Goal: Contribute content: Add original content to the website for others to see

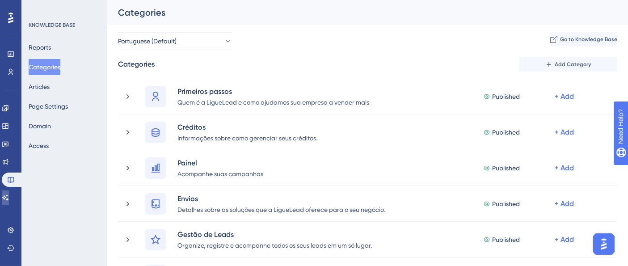
drag, startPoint x: 14, startPoint y: 198, endPoint x: 25, endPoint y: 185, distance: 17.4
click at [9, 198] on icon at bounding box center [5, 197] width 7 height 7
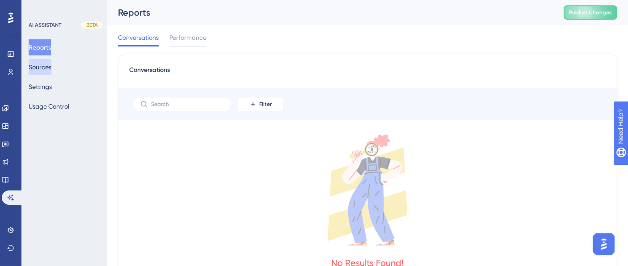
click at [49, 64] on button "Sources" at bounding box center [40, 67] width 23 height 16
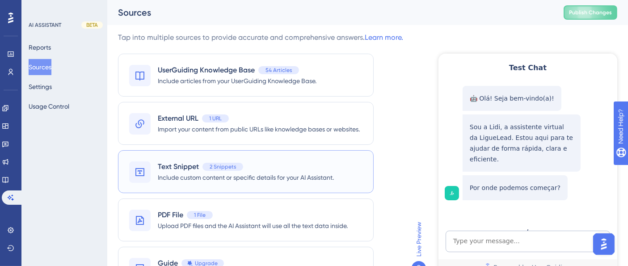
click at [258, 169] on div "Text Snippet 2 Snippets" at bounding box center [246, 166] width 176 height 11
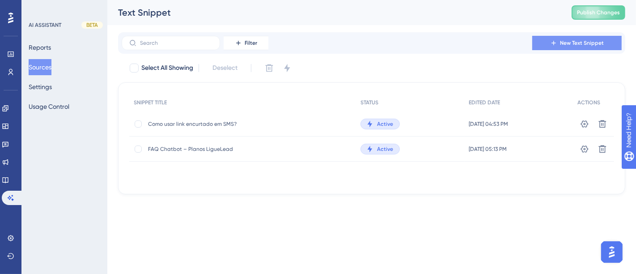
click at [571, 44] on span "New Text Snippet" at bounding box center [582, 42] width 44 height 7
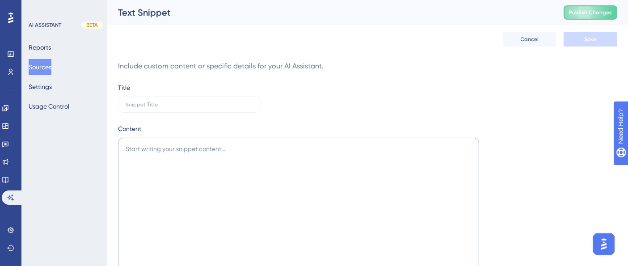
click at [241, 178] on textarea at bounding box center [298, 251] width 361 height 226
paste textarea "Perguntas Frequentes 📞 As ligações podem ser enviadas fora do horário comercial…"
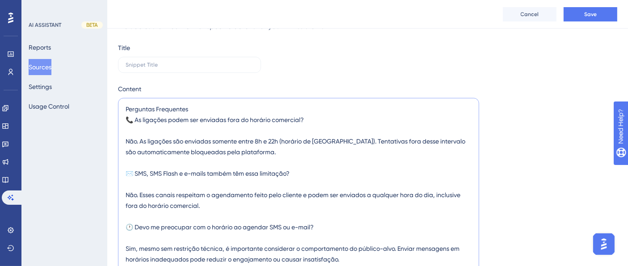
scroll to position [86, 0]
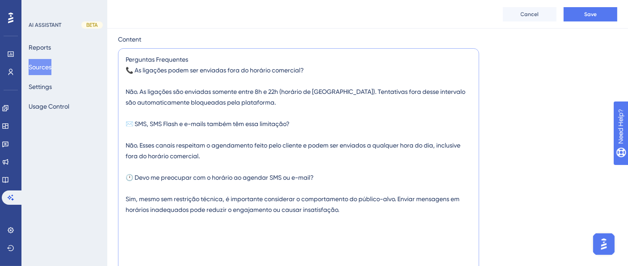
click at [175, 52] on textarea "Perguntas Frequentes 📞 As ligações podem ser enviadas fora do horário comercial…" at bounding box center [298, 161] width 361 height 226
click at [179, 57] on textarea "Perguntas Frequentes 📞 As ligações podem ser enviadas fora do horário comercial…" at bounding box center [298, 161] width 361 height 226
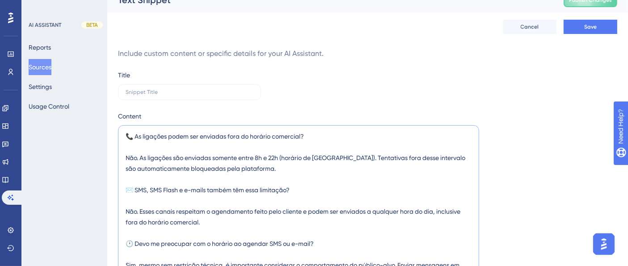
scroll to position [50, 0]
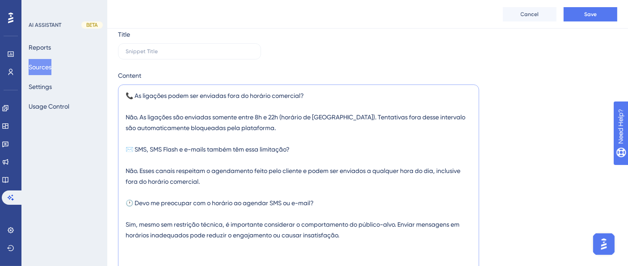
click at [136, 202] on textarea "📞 As ligações podem ser enviadas fora do horário comercial? Não. As ligações sã…" at bounding box center [298, 198] width 361 height 226
click at [185, 211] on textarea "📞 As ligações podem ser enviadas fora do horário comercial? Não. As ligações sã…" at bounding box center [298, 198] width 361 height 226
click at [138, 205] on textarea "📞 As ligações podem ser enviadas fora do horário comercial? Não. As ligações sã…" at bounding box center [298, 198] width 361 height 226
click at [136, 145] on textarea "📞 As ligações podem ser enviadas fora do horário comercial? Não. As ligações sã…" at bounding box center [298, 198] width 361 height 226
click at [136, 98] on textarea "📞 As ligações podem ser enviadas fora do horário comercial? Não. As ligações sã…" at bounding box center [298, 198] width 361 height 226
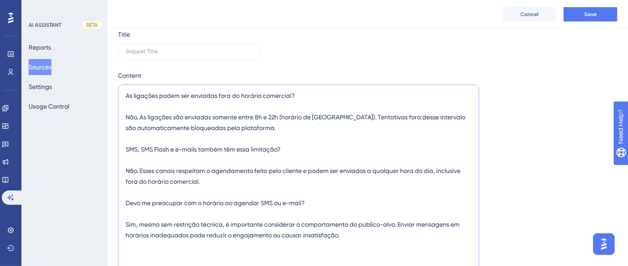
click at [151, 156] on textarea "As ligações podem ser enviadas fora do horário comercial? Não. As ligações são …" at bounding box center [298, 198] width 361 height 226
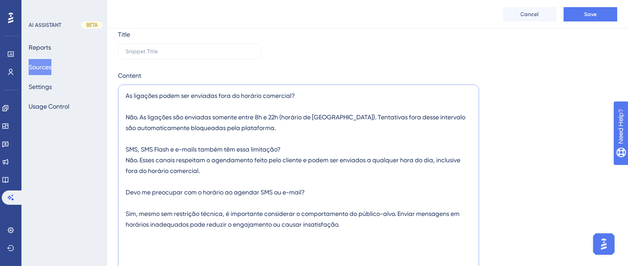
click at [161, 107] on textarea "As ligações podem ser enviadas fora do horário comercial? Não. As ligações são …" at bounding box center [298, 198] width 361 height 226
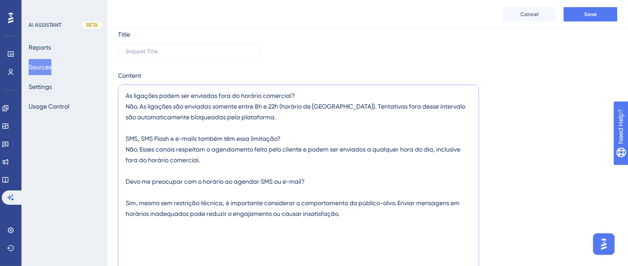
click at [142, 192] on textarea "As ligações podem ser enviadas fora do horário comercial? Não. As ligações são …" at bounding box center [298, 198] width 361 height 226
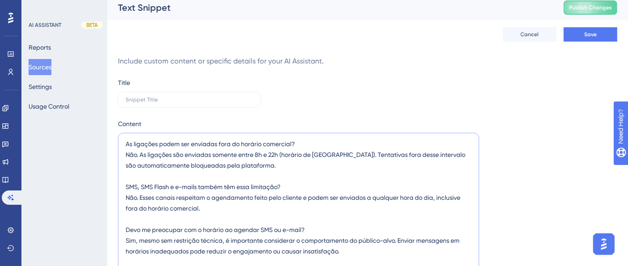
scroll to position [0, 0]
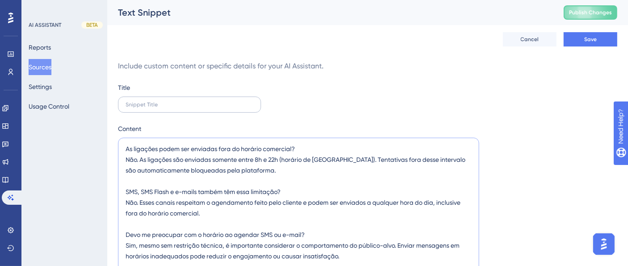
type textarea "As ligações podem ser enviadas fora do horário comercial? Não. As ligações são …"
click at [189, 109] on label at bounding box center [189, 105] width 143 height 16
click at [189, 108] on input "text" at bounding box center [190, 105] width 128 height 6
type input "Horários limite para envios"
click at [590, 38] on span "Save" at bounding box center [590, 39] width 13 height 7
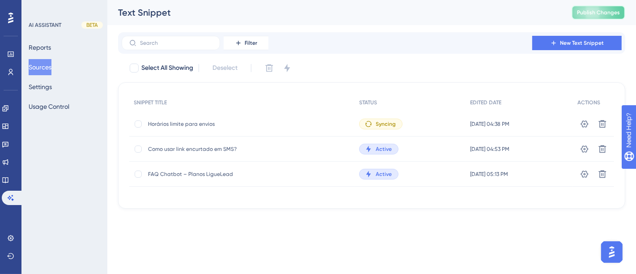
click at [576, 11] on button "Publish Changes" at bounding box center [598, 12] width 54 height 14
click at [365, 125] on icon at bounding box center [368, 124] width 6 height 6
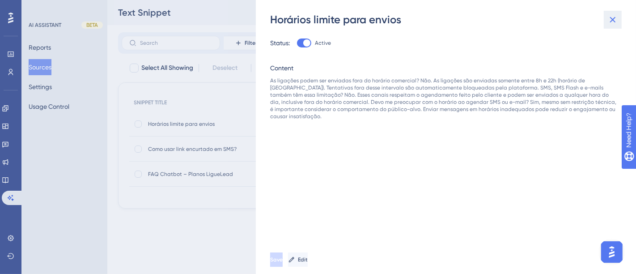
click at [612, 18] on icon at bounding box center [612, 19] width 11 height 11
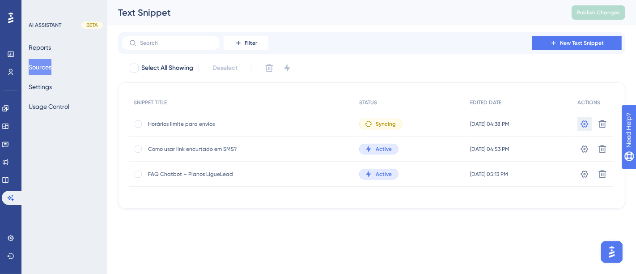
click at [585, 123] on icon at bounding box center [585, 123] width 8 height 7
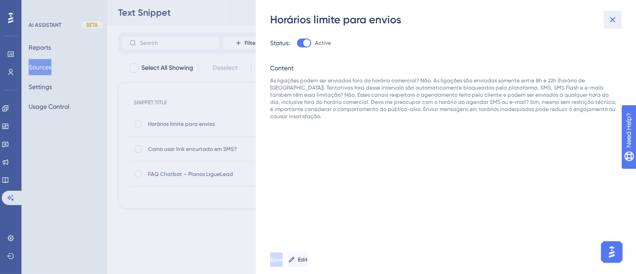
click at [610, 15] on icon at bounding box center [612, 19] width 11 height 11
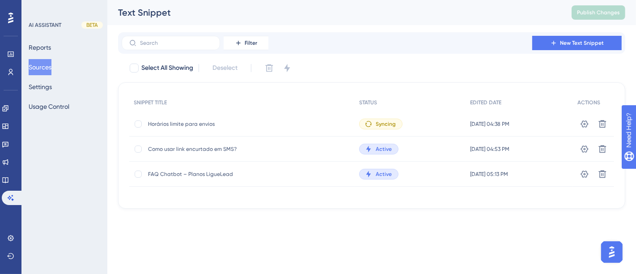
click at [208, 0] on html "Performance Users Engagement Widgets Feedback Product Updates Knowledge Base AI…" at bounding box center [318, 0] width 636 height 0
click at [140, 124] on div at bounding box center [138, 123] width 7 height 7
click at [137, 122] on icon at bounding box center [138, 123] width 4 height 7
checkbox input "false"
click at [335, 217] on div "Performance Users Engagement Widgets Feedback Product Updates Knowledge Base AI…" at bounding box center [371, 111] width 529 height 223
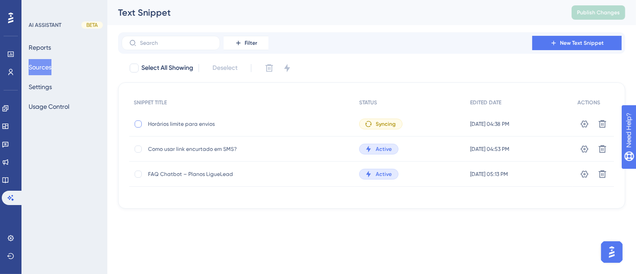
click at [365, 123] on div at bounding box center [369, 123] width 9 height 7
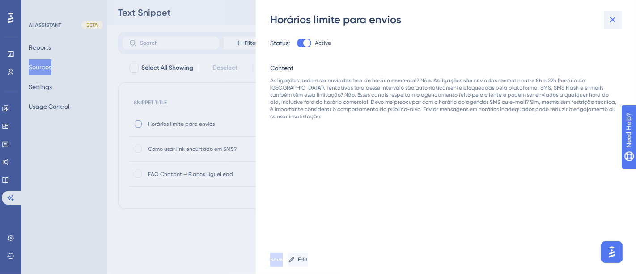
click at [608, 19] on icon at bounding box center [612, 19] width 11 height 11
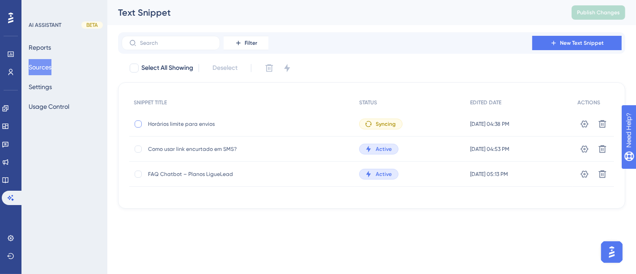
click at [324, 221] on div "Performance Users Engagement Widgets Feedback Product Updates Knowledge Base AI…" at bounding box center [371, 111] width 529 height 223
click at [182, 228] on div "Performance Users Engagement Widgets Feedback Product Updates Knowledge Base AI…" at bounding box center [318, 118] width 636 height 237
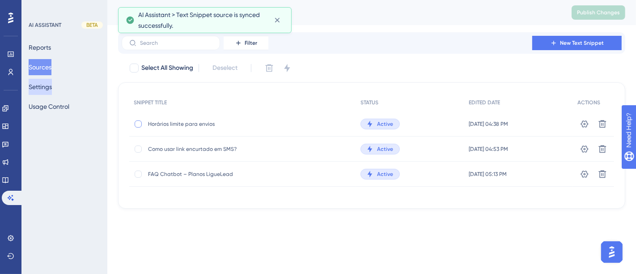
click at [52, 86] on button "Settings" at bounding box center [40, 87] width 23 height 16
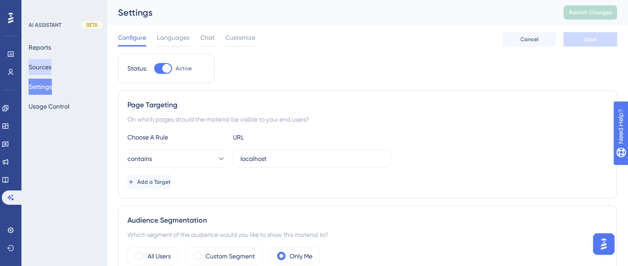
click at [50, 66] on button "Sources" at bounding box center [40, 67] width 23 height 16
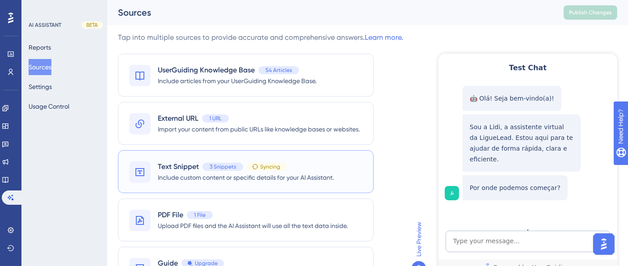
click at [276, 167] on span "Syncing" at bounding box center [270, 166] width 20 height 7
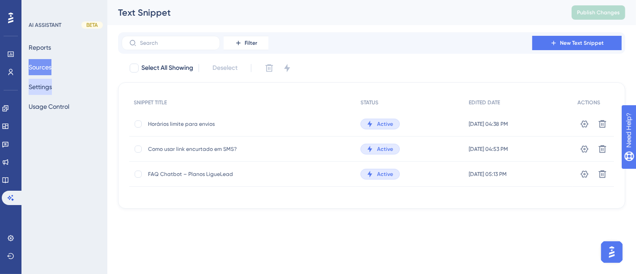
click at [42, 88] on button "Settings" at bounding box center [40, 87] width 23 height 16
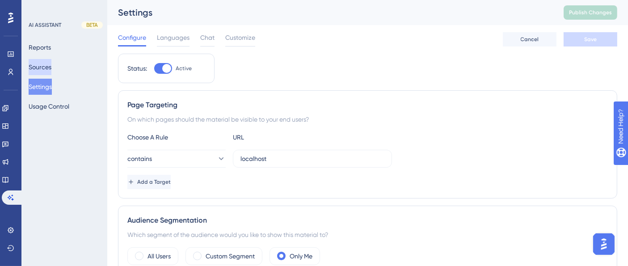
click at [44, 67] on button "Sources" at bounding box center [40, 67] width 23 height 16
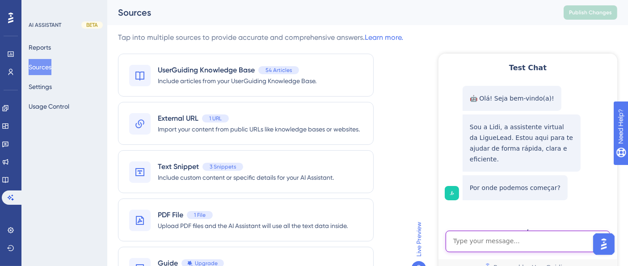
click at [514, 245] on textarea "AI Assistant Text Input" at bounding box center [527, 240] width 165 height 21
type textarea "horário limite"
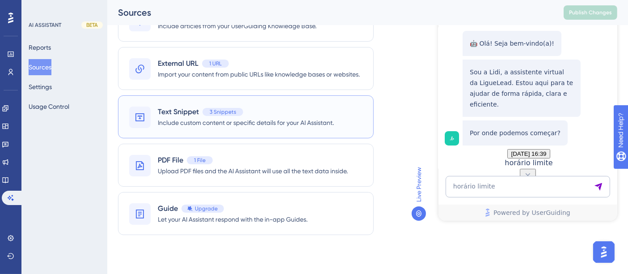
click at [169, 110] on span "Text Snippet" at bounding box center [178, 111] width 41 height 11
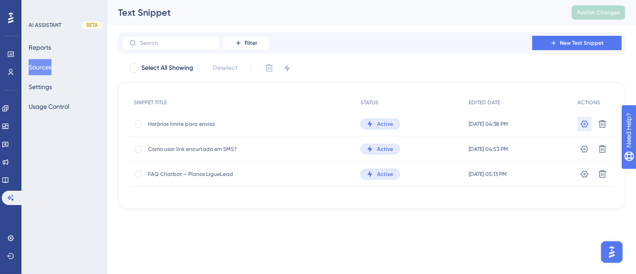
click at [582, 128] on button at bounding box center [584, 124] width 14 height 14
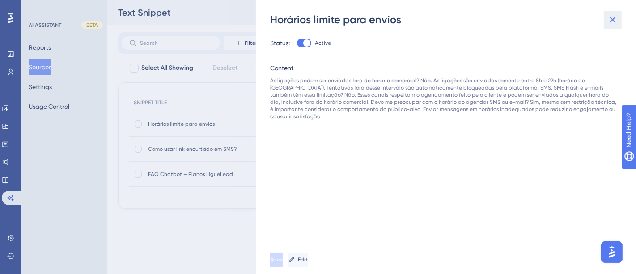
click at [609, 18] on icon at bounding box center [612, 19] width 11 height 11
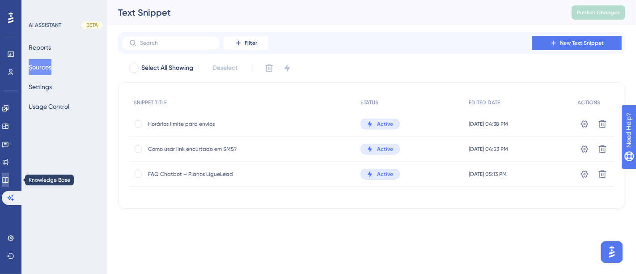
click at [9, 178] on icon at bounding box center [5, 179] width 7 height 7
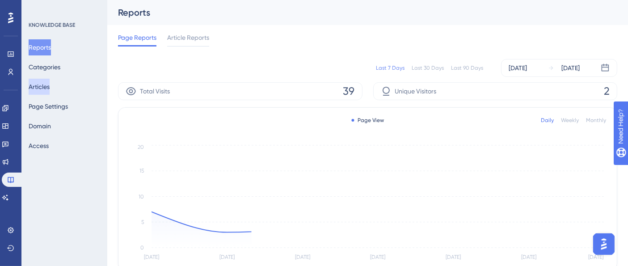
click at [47, 84] on button "Articles" at bounding box center [39, 87] width 21 height 16
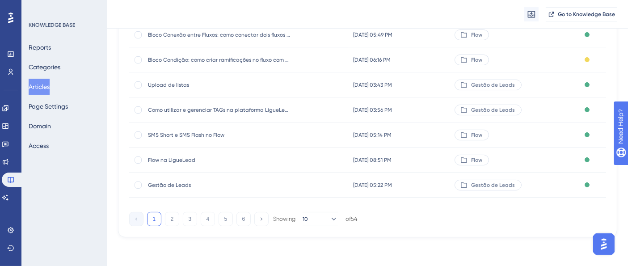
scroll to position [196, 0]
click at [51, 65] on button "Categories" at bounding box center [45, 67] width 32 height 16
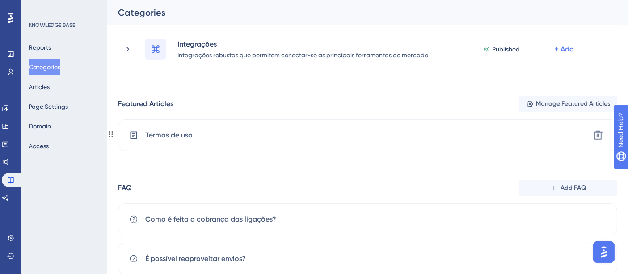
scroll to position [406, 0]
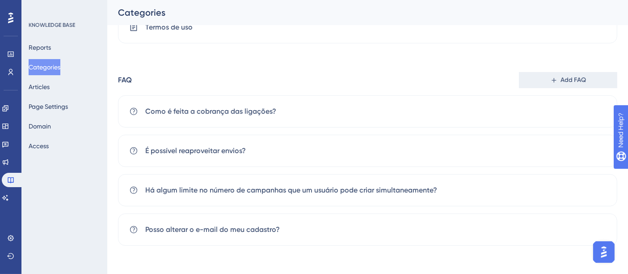
click at [576, 82] on span "Add FAQ" at bounding box center [573, 80] width 25 height 11
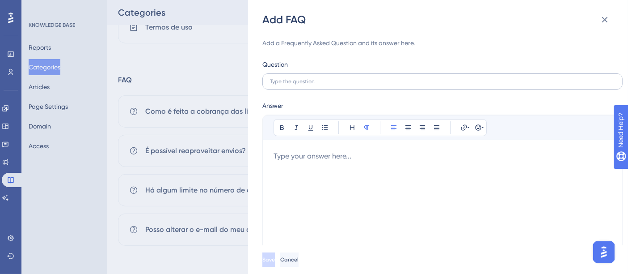
click at [317, 85] on label at bounding box center [442, 81] width 360 height 16
click at [317, 85] on input "text" at bounding box center [442, 81] width 345 height 6
type input "Horários limites para os envios"
click at [326, 161] on div at bounding box center [443, 202] width 338 height 103
click at [317, 168] on div at bounding box center [443, 202] width 338 height 103
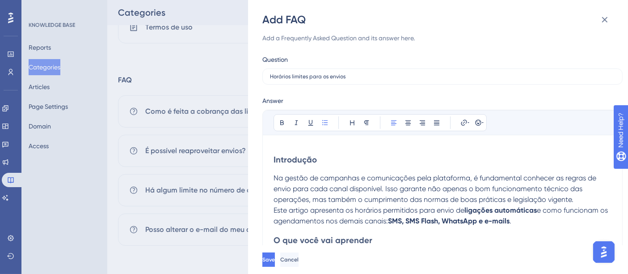
scroll to position [55, 0]
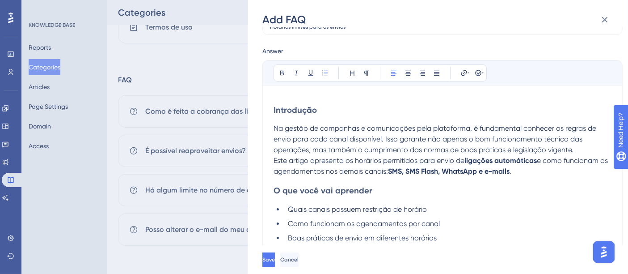
click at [303, 108] on span "Introdução" at bounding box center [295, 110] width 43 height 10
click at [283, 72] on icon at bounding box center [282, 73] width 4 height 5
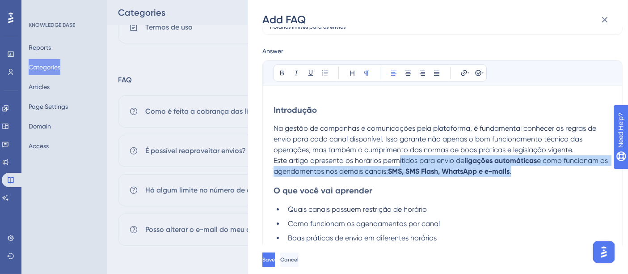
drag, startPoint x: 537, startPoint y: 170, endPoint x: 397, endPoint y: 159, distance: 140.9
click at [397, 159] on p "Este artigo apresenta os horários permitidos para envio de ligações automáticas…" at bounding box center [443, 165] width 338 height 21
click at [397, 159] on span "Este artigo apresenta os horários permitidos para envio de" at bounding box center [369, 160] width 191 height 8
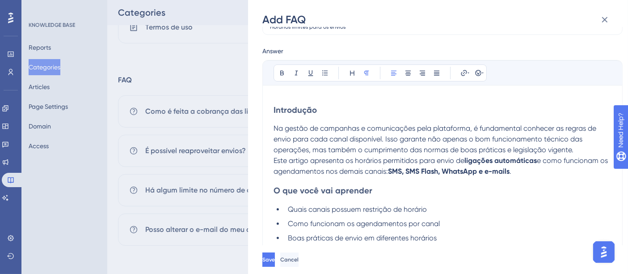
scroll to position [154, 0]
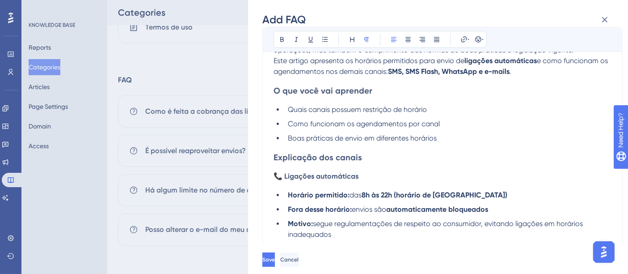
click at [288, 174] on span "📞 Ligações automáticas" at bounding box center [316, 176] width 85 height 8
click at [286, 178] on span "📞 Ligações automáticas" at bounding box center [316, 176] width 85 height 8
click at [468, 133] on li "Boas práticas de envio em diferentes horários" at bounding box center [447, 138] width 327 height 11
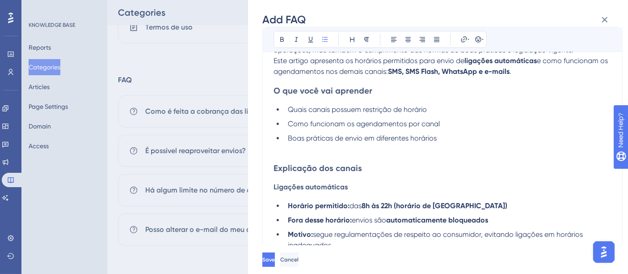
scroll to position [105, 0]
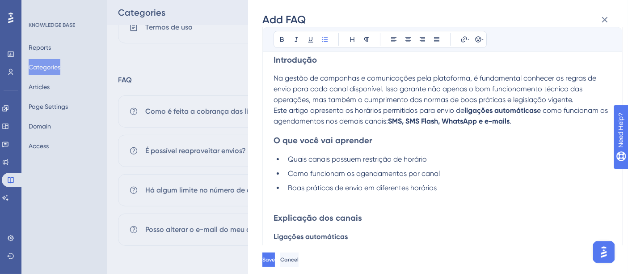
click at [558, 123] on p "Este artigo apresenta os horários permitidos para envio de ligações automáticas…" at bounding box center [443, 115] width 338 height 21
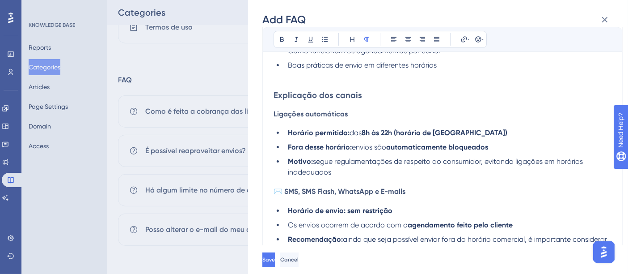
scroll to position [254, 0]
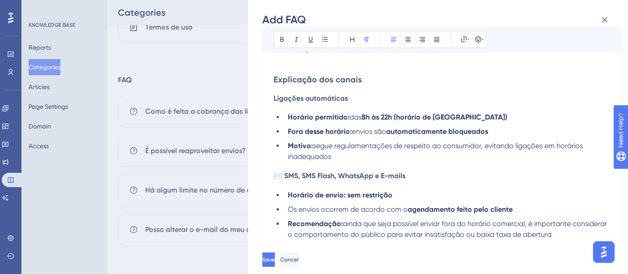
click at [286, 171] on span "✉️ SMS, SMS Flash, WhatsApp e E-mails" at bounding box center [340, 175] width 132 height 8
click at [400, 168] on div "Introdução Na gestão de campanhas e comunicações pela plataforma, é fundamental…" at bounding box center [443, 115] width 338 height 419
click at [398, 156] on li "Motivo: segue regulamentações de respeito ao consumidor, evitando ligações em h…" at bounding box center [447, 150] width 327 height 21
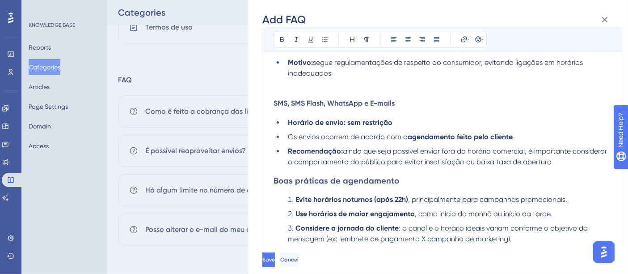
scroll to position [346, 0]
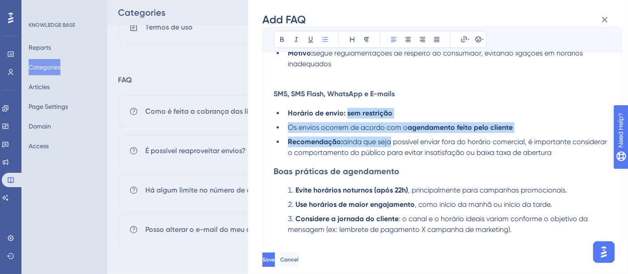
drag, startPoint x: 347, startPoint y: 109, endPoint x: 388, endPoint y: 144, distance: 53.3
click at [388, 144] on ul "Horário de envio: sem restrição Os envios ocorrem de acordo com o agendamento f…" at bounding box center [443, 133] width 338 height 50
click at [403, 118] on ul "Horário de envio: sem restrição Os envios ocorrem de acordo com o agendamento f…" at bounding box center [443, 133] width 338 height 50
drag, startPoint x: 346, startPoint y: 114, endPoint x: 509, endPoint y: 123, distance: 163.4
click at [515, 124] on ul "Horário de envio: sem restrição Os envios ocorrem de acordo com o agendamento f…" at bounding box center [443, 133] width 338 height 50
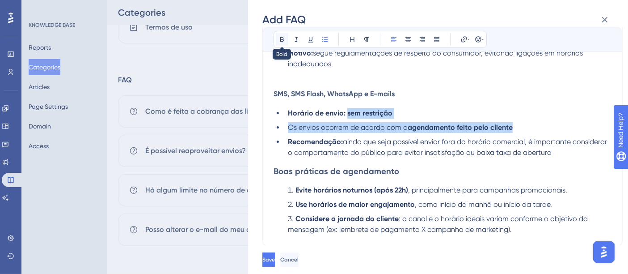
click at [279, 39] on icon at bounding box center [282, 39] width 7 height 7
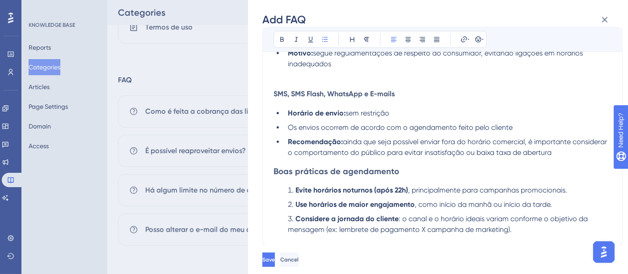
click at [367, 138] on span "ainda que seja possível enviar fora do horário comercial, é importante consider…" at bounding box center [448, 146] width 321 height 19
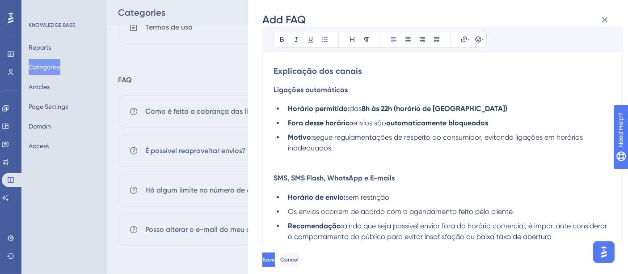
scroll to position [246, 0]
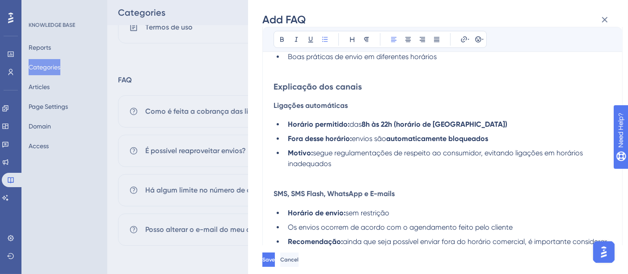
click at [353, 120] on span "das" at bounding box center [356, 124] width 12 height 8
drag, startPoint x: 355, startPoint y: 138, endPoint x: 521, endPoint y: 139, distance: 165.9
click at [521, 139] on li "Fora desse horário: envios são automaticamente bloqueados" at bounding box center [447, 138] width 327 height 11
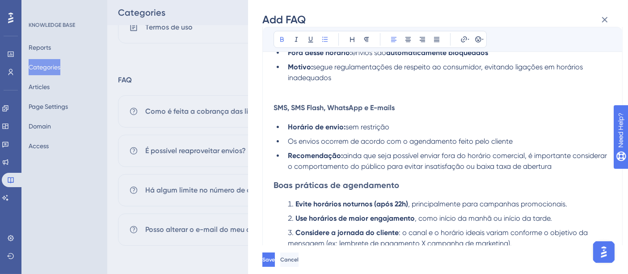
scroll to position [346, 0]
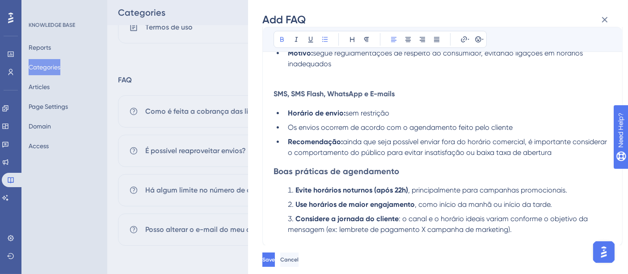
click at [570, 150] on li "Recomendação: ainda que seja possível enviar fora do horário comercial, é impor…" at bounding box center [447, 146] width 327 height 21
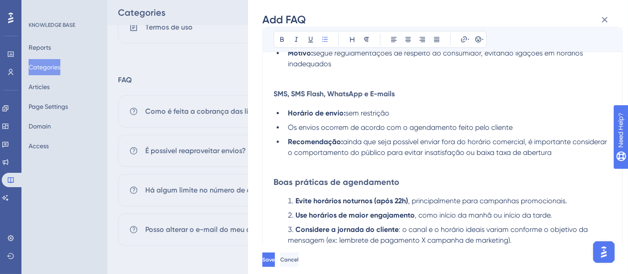
scroll to position [356, 0]
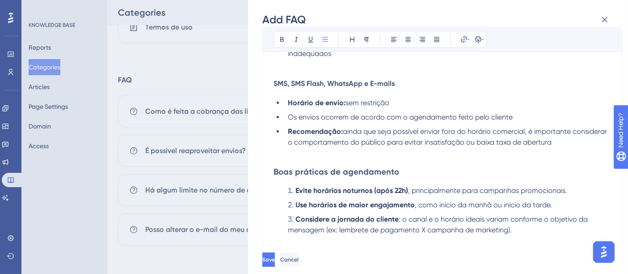
click at [402, 178] on div "Introdução Na gestão de campanhas e comunicações pela plataforma, é fundamental…" at bounding box center [443, 23] width 338 height 441
click at [436, 173] on h3 "Boas práticas de agendamento" at bounding box center [443, 171] width 338 height 10
click at [415, 178] on div "Introdução Na gestão de campanhas e comunicações pela plataforma, é fundamental…" at bounding box center [443, 23] width 338 height 441
click at [535, 229] on li "Considere a jornada do cliente : o canal e o horário ideais variam conforme o o…" at bounding box center [447, 224] width 327 height 21
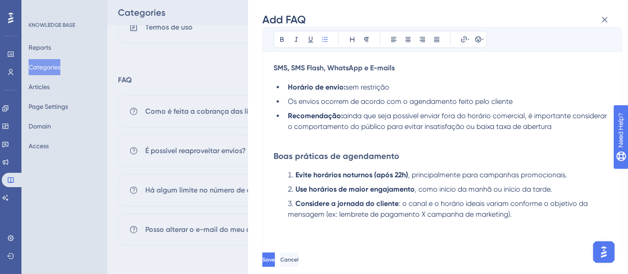
scroll to position [378, 0]
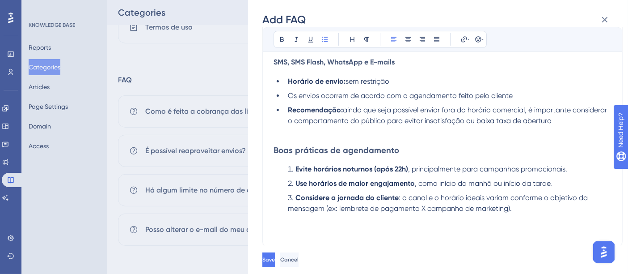
click at [429, 204] on span ": o canal e o horário ideais variam conforme o objetivo da mensagem (ex: lembre…" at bounding box center [439, 202] width 302 height 19
click at [517, 209] on li "Considere a jornada do cliente : o canal e o horário ideais variam conforme o o…" at bounding box center [447, 213] width 327 height 43
click at [253, 236] on div "Add FAQ Add a Frequently Asked Question and its answer here. Question Horários …" at bounding box center [438, 137] width 380 height 274
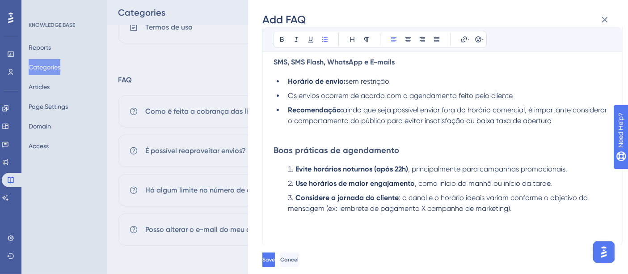
click at [533, 202] on li "Considere a jornada do cliente : o canal e o horário ideais variam conforme o o…" at bounding box center [447, 213] width 327 height 43
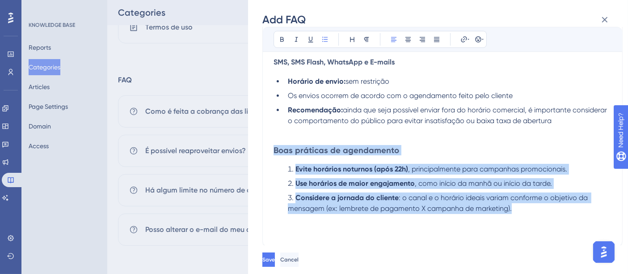
drag, startPoint x: 533, startPoint y: 209, endPoint x: 263, endPoint y: 150, distance: 276.0
copy div "Boas práticas de agendamento Evite horários noturnos (após 22h) , principalment…"
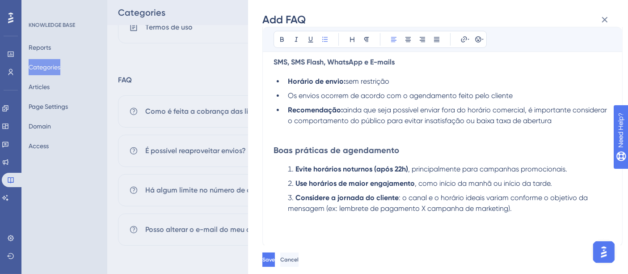
click at [528, 216] on li "Considere a jornada do cliente : o canal e o horário ideais variam conforme o o…" at bounding box center [447, 213] width 327 height 43
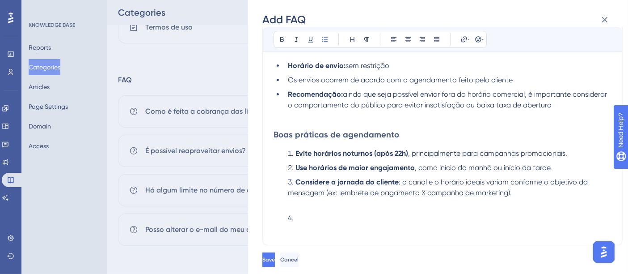
scroll to position [392, 0]
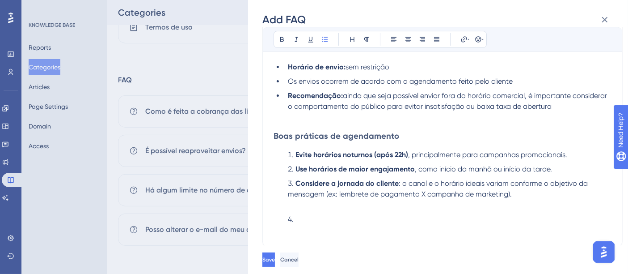
drag, startPoint x: 258, startPoint y: 216, endPoint x: 242, endPoint y: 217, distance: 15.7
click at [242, 217] on div "Add FAQ Add a Frequently Asked Question and its answer here. Question Horários …" at bounding box center [314, 137] width 628 height 274
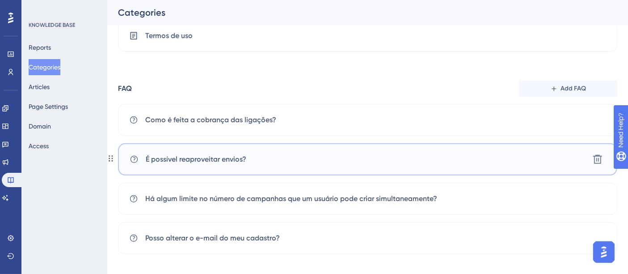
scroll to position [406, 0]
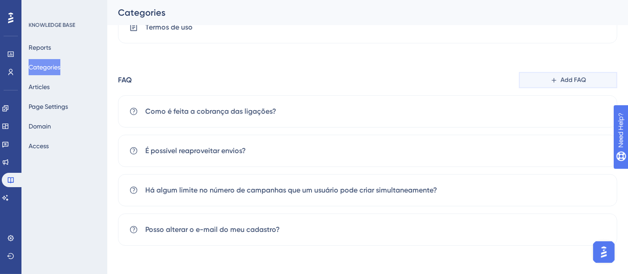
click at [578, 81] on span "Add FAQ" at bounding box center [573, 80] width 25 height 11
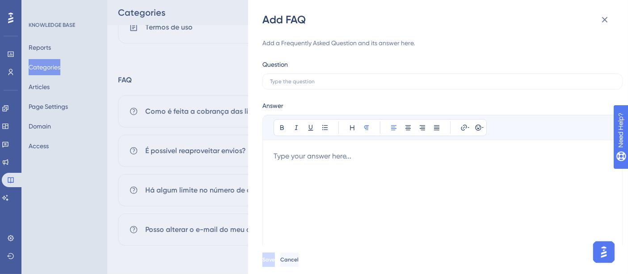
click at [390, 169] on div at bounding box center [443, 202] width 338 height 103
click at [294, 168] on div at bounding box center [443, 202] width 338 height 103
click at [313, 84] on input "text" at bounding box center [442, 81] width 345 height 6
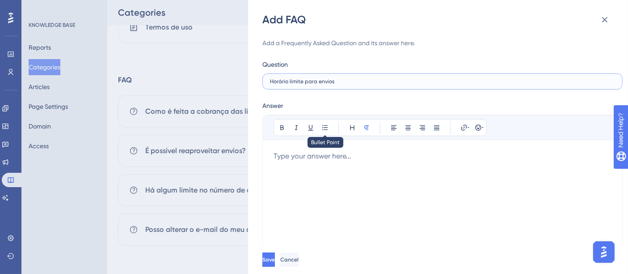
type input "Horário limite para envios"
click at [333, 152] on div at bounding box center [443, 202] width 338 height 103
click at [336, 166] on div at bounding box center [443, 202] width 338 height 103
click at [304, 158] on div at bounding box center [443, 202] width 338 height 103
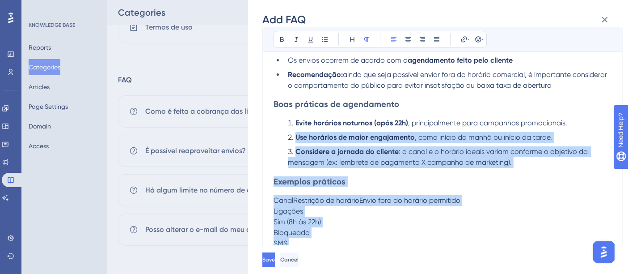
scroll to position [373, 0]
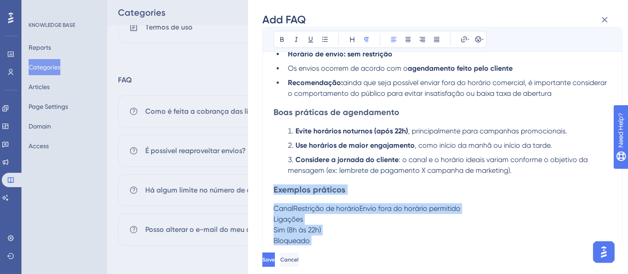
drag, startPoint x: 398, startPoint y: 164, endPoint x: 273, endPoint y: 187, distance: 127.3
click at [273, 187] on div "Bold Italic Underline Bullet Point Heading Normal Align Left Align Center Align…" at bounding box center [442, 99] width 360 height 714
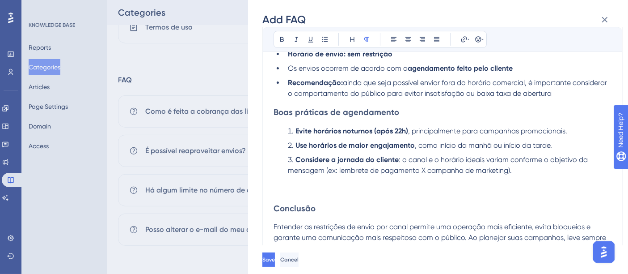
click at [423, 103] on div "Introdução Na gestão de campanhas e comunicações pela plataforma, é fundamental…" at bounding box center [443, 29] width 338 height 486
click at [561, 94] on li "Recomendação: ainda que seja possível enviar fora do horário comercial, é impor…" at bounding box center [447, 87] width 327 height 21
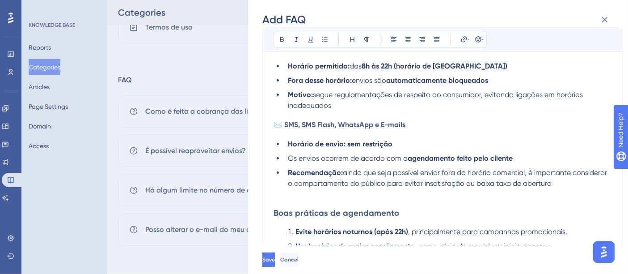
scroll to position [274, 0]
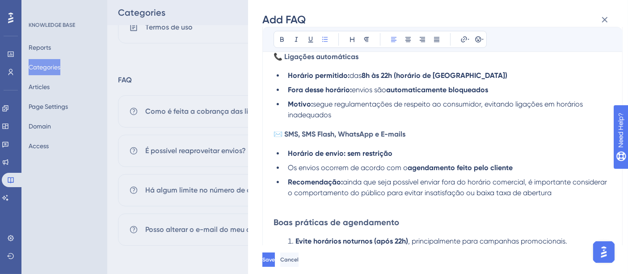
click at [429, 117] on li "Motivo: segue regulamentações de respeito ao consumidor, evitando ligações em h…" at bounding box center [447, 109] width 327 height 21
click at [285, 135] on span "✉️ SMS, SMS Flash, WhatsApp e E-mails" at bounding box center [340, 134] width 132 height 8
click at [353, 115] on li "Motivo: segue regulamentações de respeito ao consumidor, evitando ligações em h…" at bounding box center [447, 109] width 327 height 21
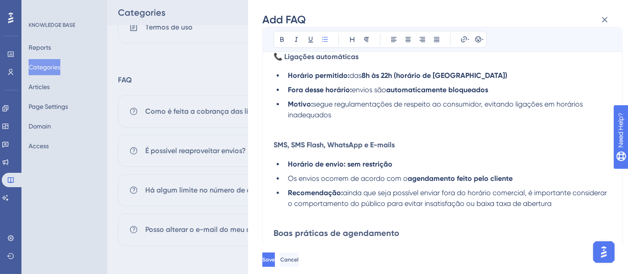
scroll to position [224, 0]
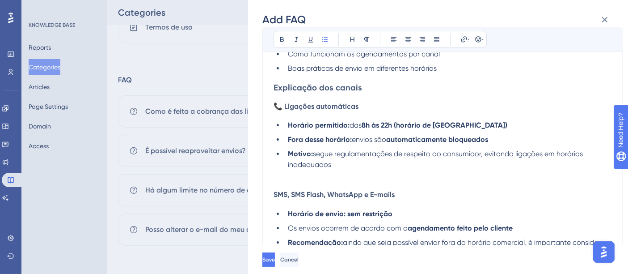
click at [286, 106] on span "📞 Ligações automáticas" at bounding box center [316, 106] width 85 height 8
click at [362, 106] on h4 "Ligações automáticas" at bounding box center [443, 106] width 338 height 8
click at [369, 88] on h3 "Explicação dos canais" at bounding box center [443, 87] width 338 height 10
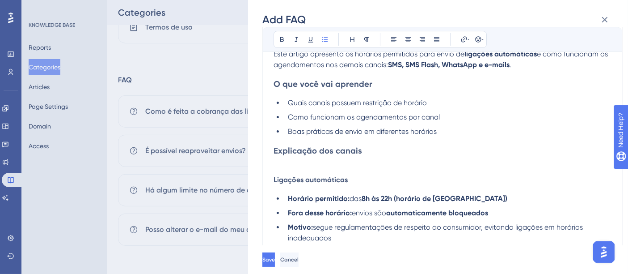
scroll to position [125, 0]
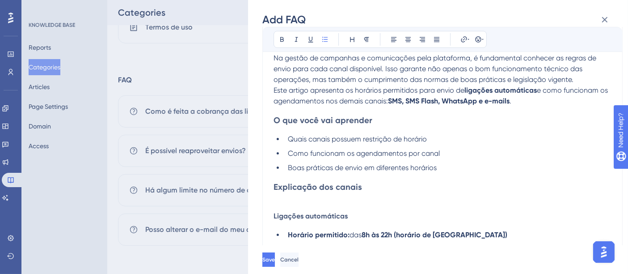
click at [458, 157] on li "Como funcionam os agendamentos por canal" at bounding box center [447, 153] width 327 height 11
click at [460, 166] on li "Boas práticas de envio em diferentes horários" at bounding box center [447, 167] width 327 height 11
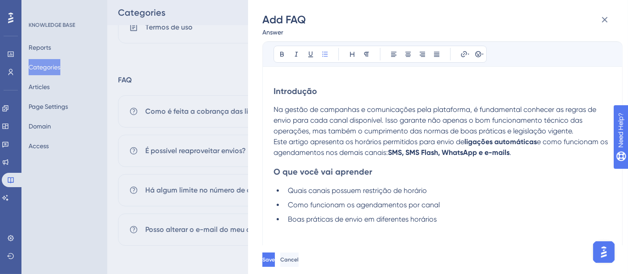
scroll to position [25, 0]
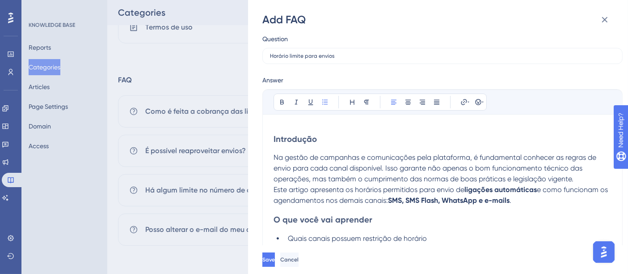
click at [286, 139] on span "Introdução" at bounding box center [295, 139] width 43 height 10
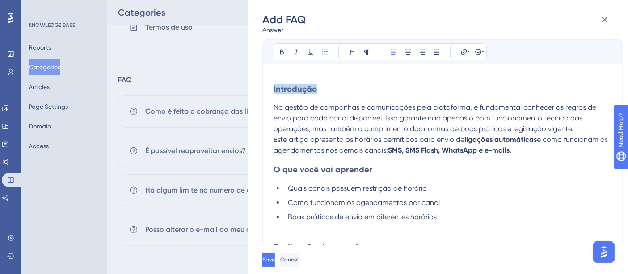
scroll to position [125, 0]
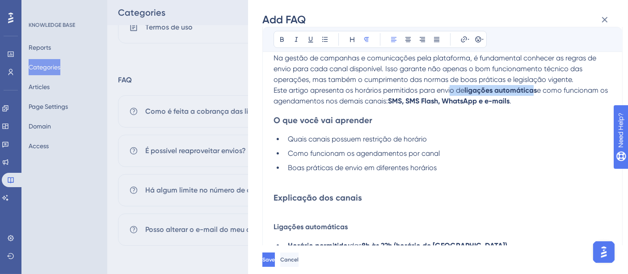
drag, startPoint x: 452, startPoint y: 86, endPoint x: 537, endPoint y: 91, distance: 84.7
click at [537, 91] on p "Este artigo apresenta os horários permitidos para envio de ligações automáticas…" at bounding box center [443, 95] width 338 height 21
click at [486, 140] on li "Quais canais possuem restrição de horário" at bounding box center [447, 139] width 327 height 11
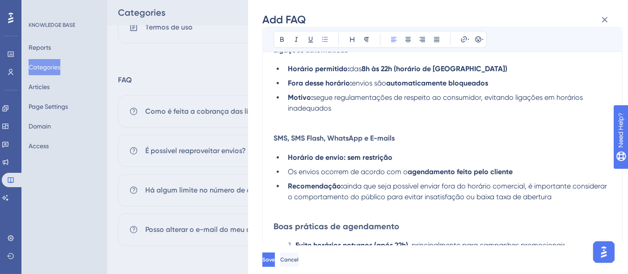
scroll to position [323, 0]
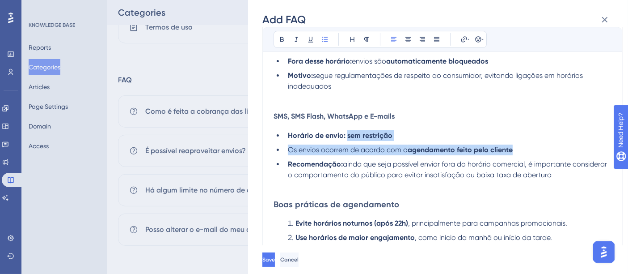
drag, startPoint x: 346, startPoint y: 133, endPoint x: 546, endPoint y: 149, distance: 200.0
click at [546, 149] on ul "Horário de envio: sem restrição Os envios ocorrem de acordo com o agendamento f…" at bounding box center [443, 160] width 338 height 61
click at [282, 43] on button at bounding box center [282, 39] width 13 height 13
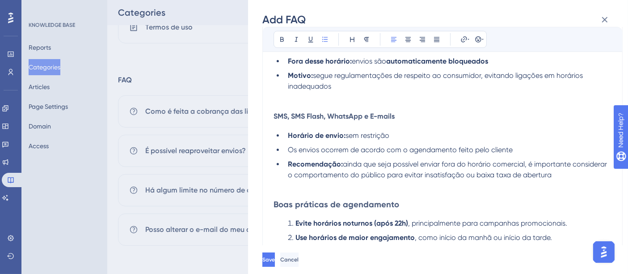
click at [359, 154] on ul "Horário de envio: sem restrição Os envios ocorrem de acordo com o agendamento f…" at bounding box center [443, 160] width 338 height 61
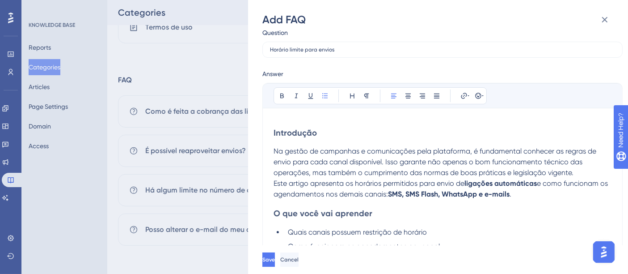
scroll to position [0, 0]
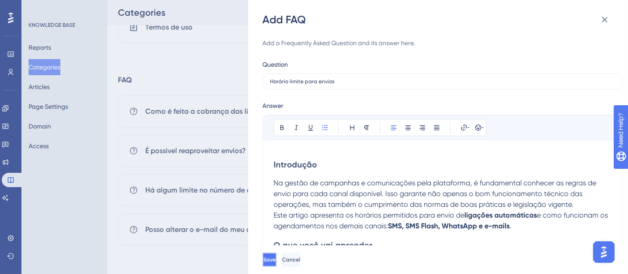
click at [277, 259] on button "Save" at bounding box center [269, 259] width 14 height 14
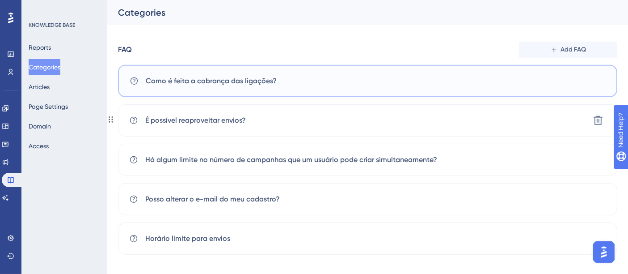
scroll to position [444, 0]
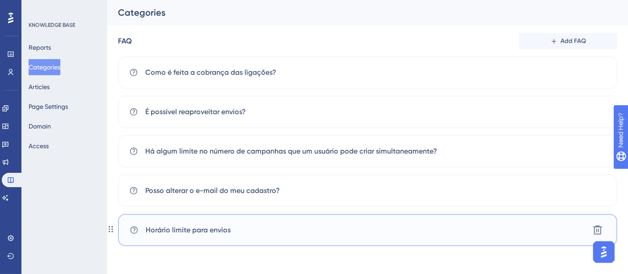
click at [193, 225] on span "Horário limite para envios" at bounding box center [188, 229] width 85 height 11
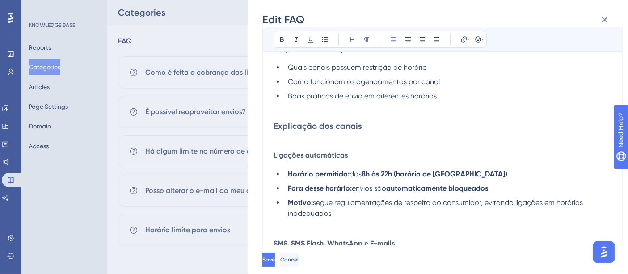
scroll to position [0, 0]
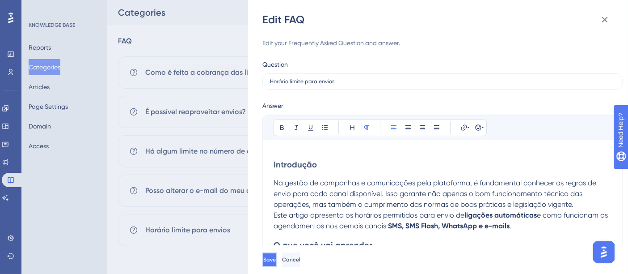
click at [276, 261] on span "Save" at bounding box center [269, 259] width 13 height 7
